Goal: Find specific page/section: Find specific page/section

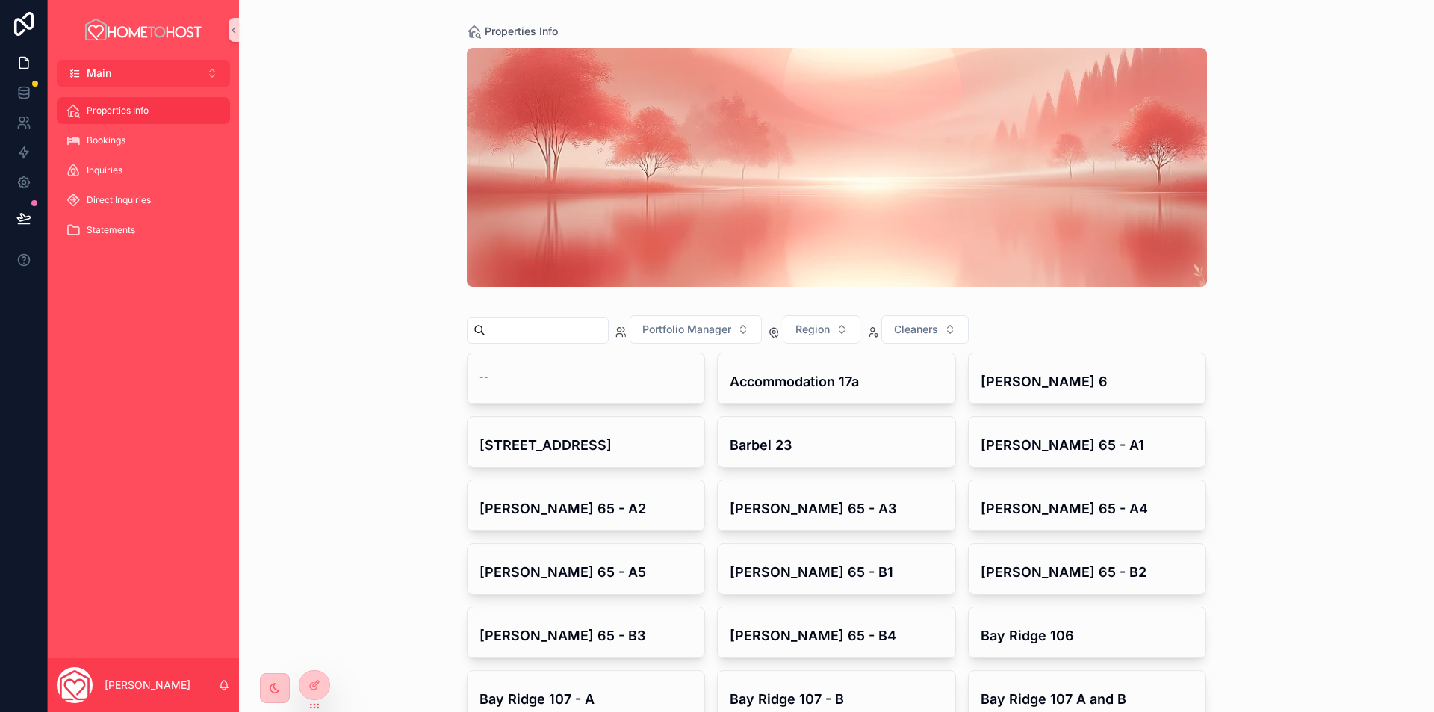
click at [538, 326] on input "scrollable content" at bounding box center [546, 330] width 122 height 21
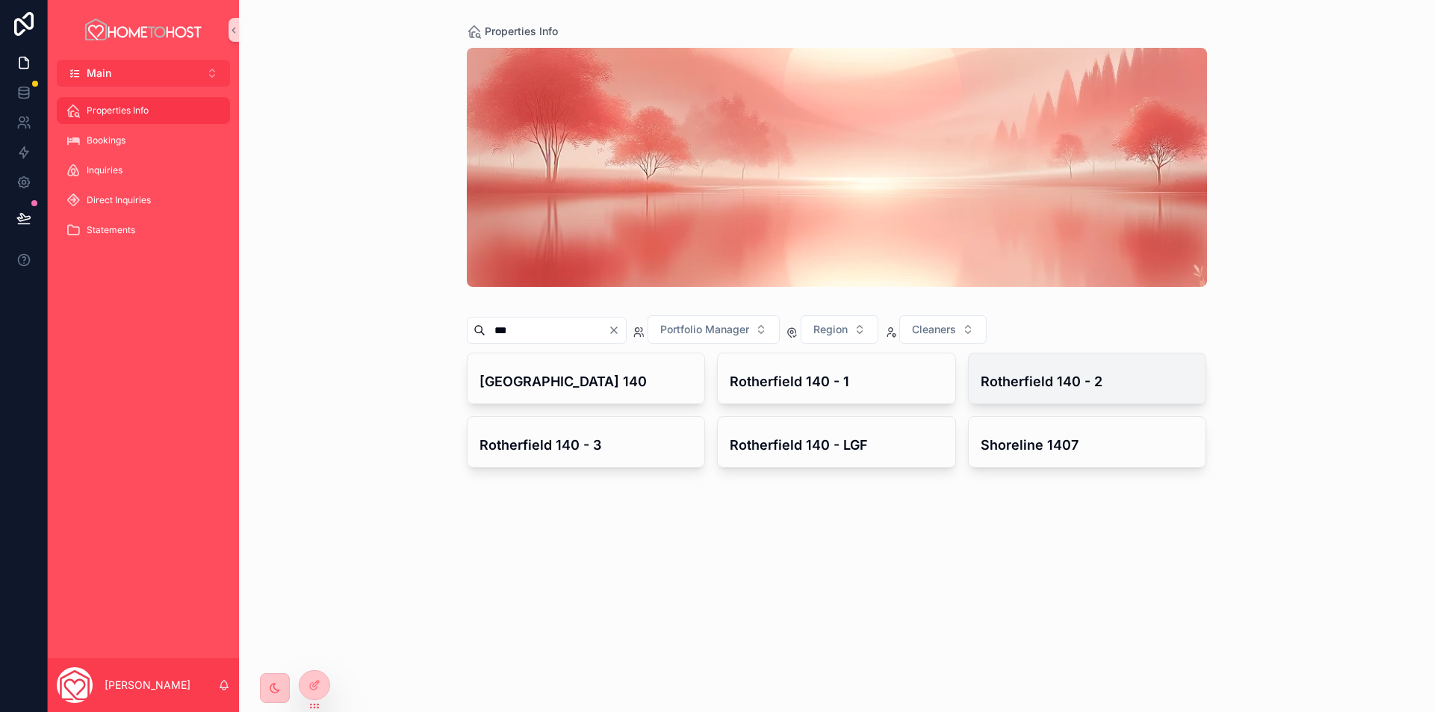
type input "***"
click at [1039, 383] on h4 "Rotherfield 140 - 2" at bounding box center [1087, 381] width 214 height 20
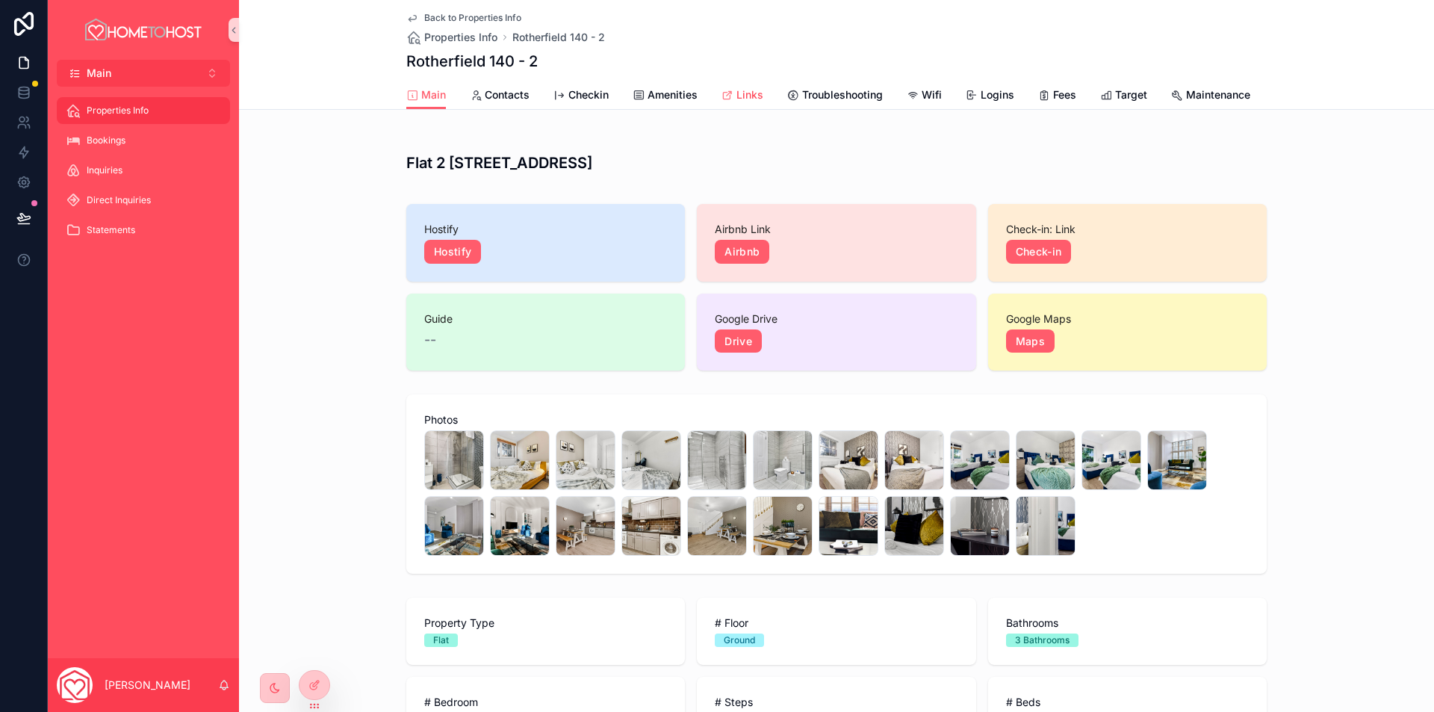
click at [726, 89] on span "scrollable content" at bounding box center [727, 95] width 12 height 12
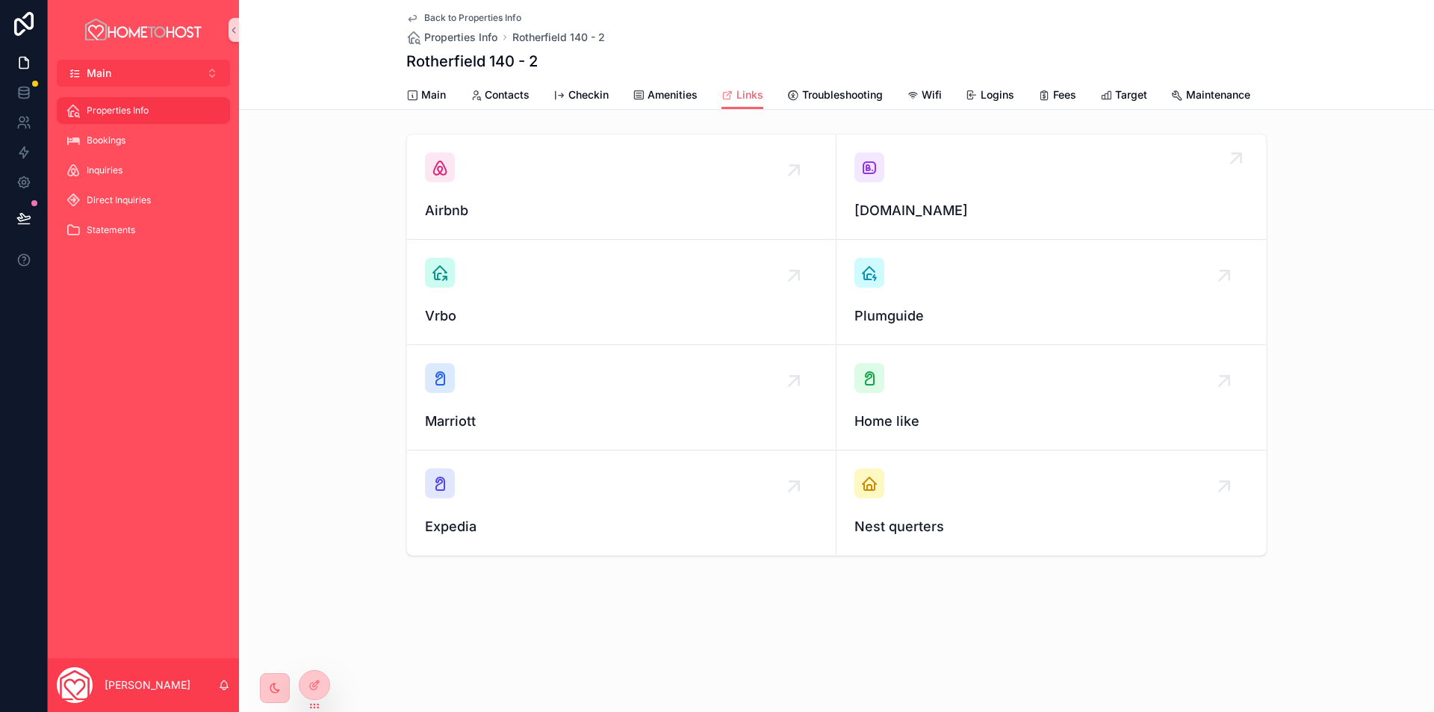
click at [1033, 211] on div "[DOMAIN_NAME]" at bounding box center [1050, 186] width 393 height 69
click at [149, 134] on div "Bookings" at bounding box center [143, 140] width 155 height 24
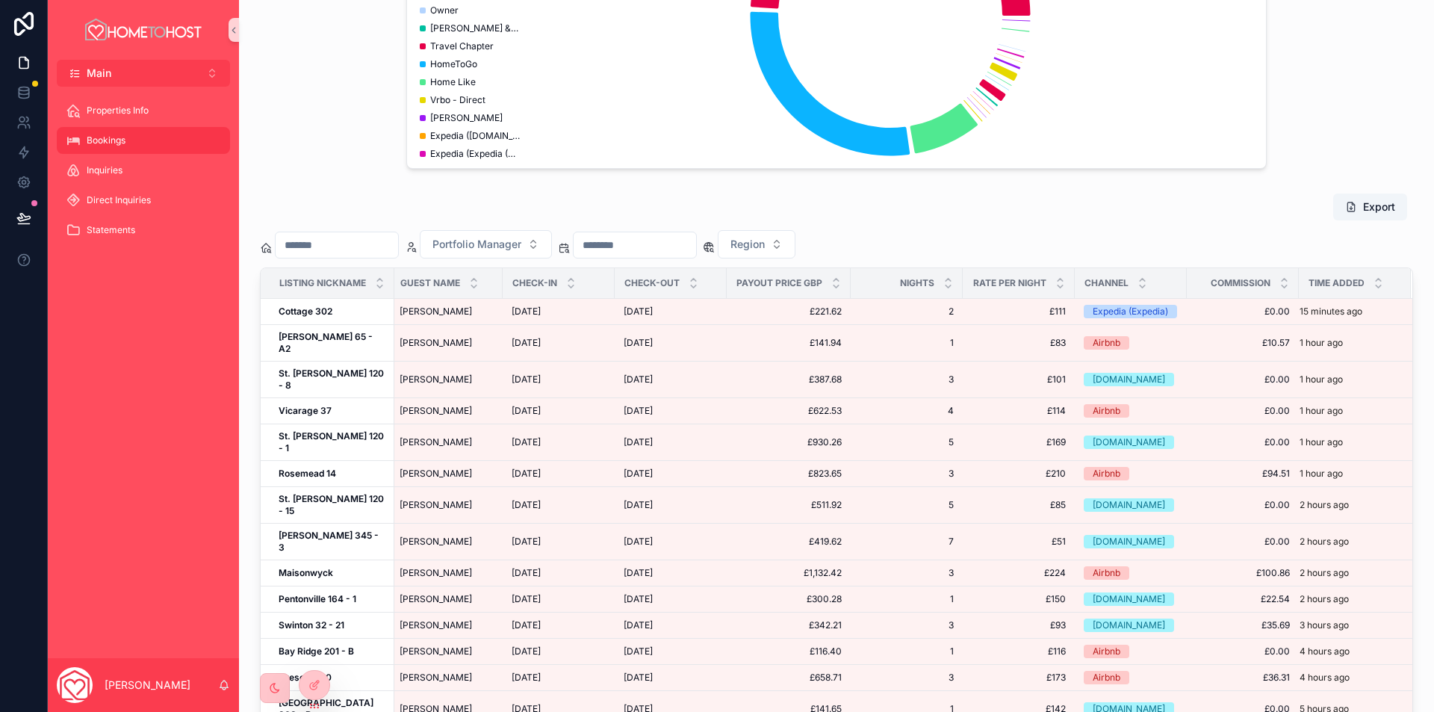
scroll to position [714, 0]
